Goal: Task Accomplishment & Management: Manage account settings

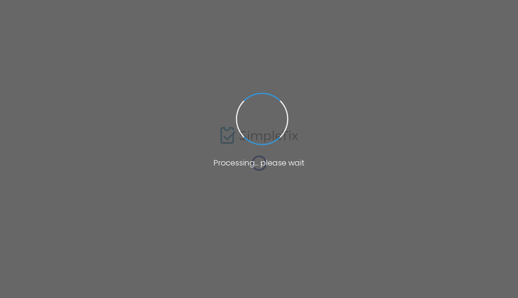
type input "[URL]"
radio input "true"
radio input "false"
radio input "true"
type input "[PERSON_NAME] LLC"
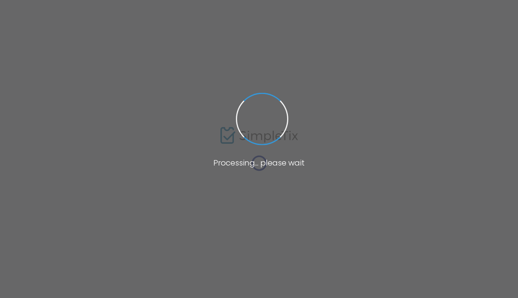
type input "[PHONE_NUMBER]"
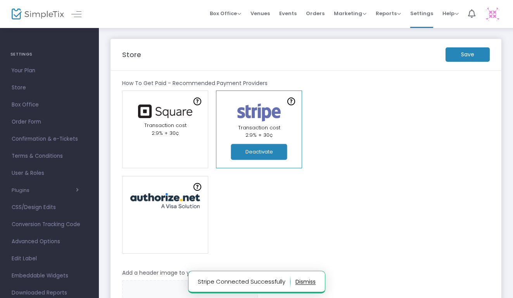
click at [474, 54] on m-button "Save" at bounding box center [468, 54] width 44 height 14
